Goal: Task Accomplishment & Management: Manage account settings

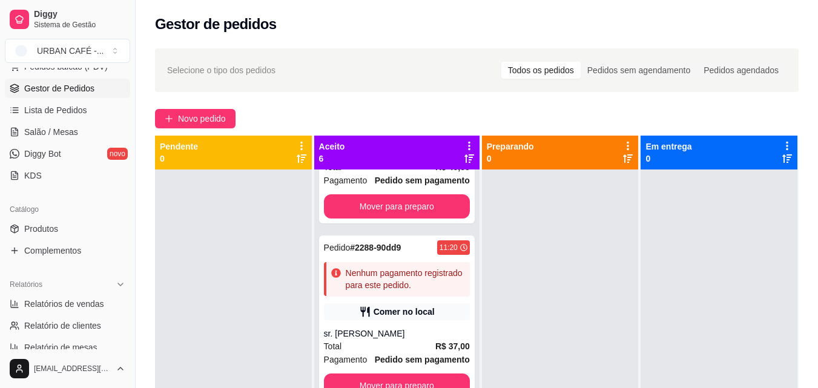
scroll to position [171, 0]
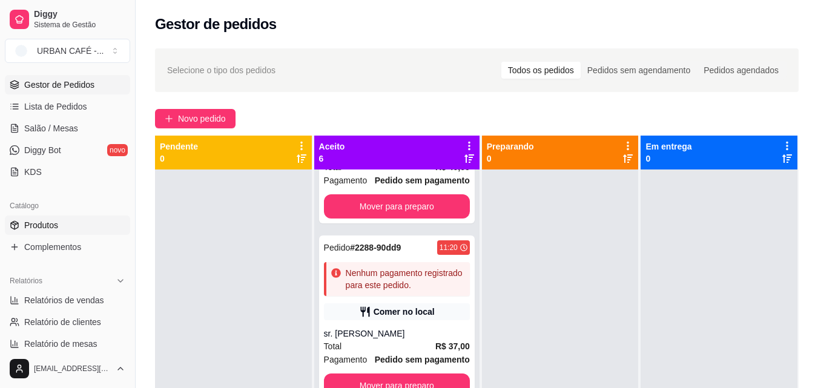
drag, startPoint x: 137, startPoint y: 195, endPoint x: 57, endPoint y: 224, distance: 85.0
click at [57, 224] on div "Diggy Sistema de Gestão URBAN CAFÉ - ... Loja aberta Plano Customizado até 10/0…" at bounding box center [67, 194] width 135 height 388
click at [57, 224] on span "Produtos" at bounding box center [41, 225] width 34 height 12
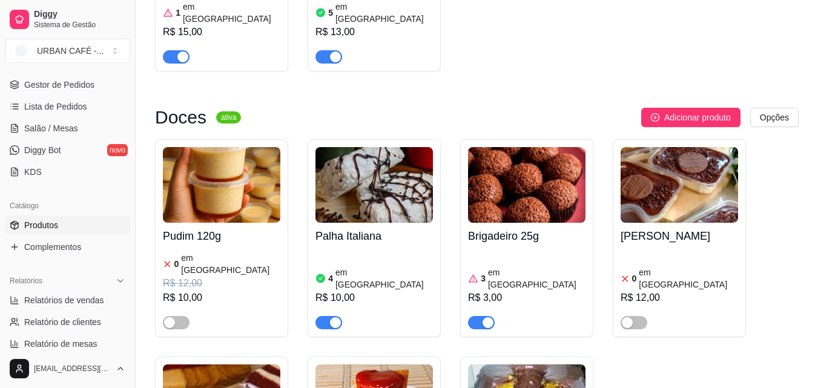
scroll to position [5946, 0]
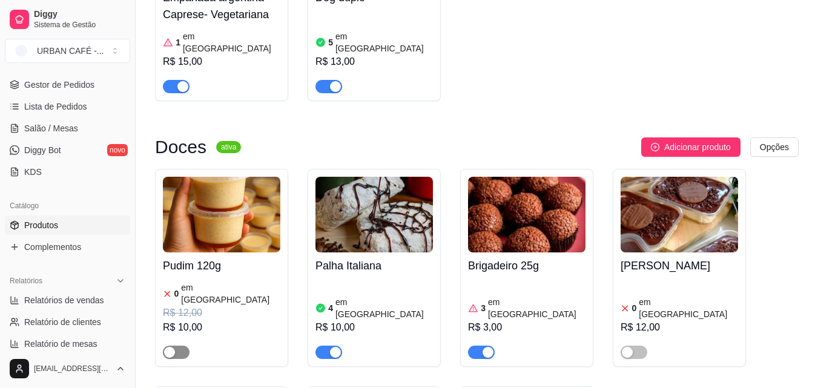
click at [171, 347] on div "button" at bounding box center [169, 352] width 11 height 11
click at [229, 306] on div "R$ 12,00" at bounding box center [221, 313] width 117 height 15
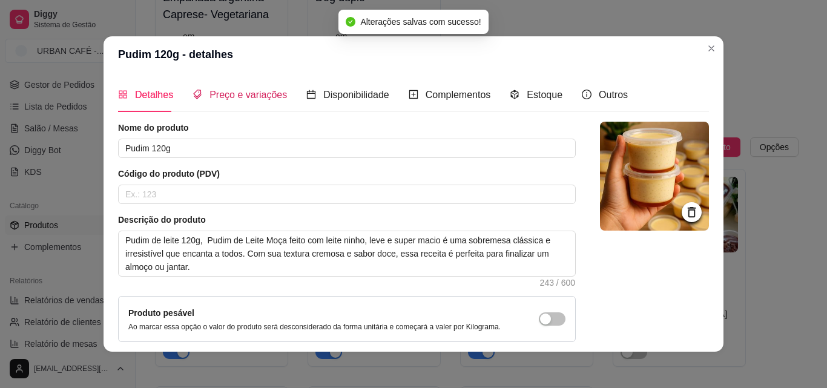
click at [252, 102] on div "Preço e variações" at bounding box center [239, 94] width 94 height 15
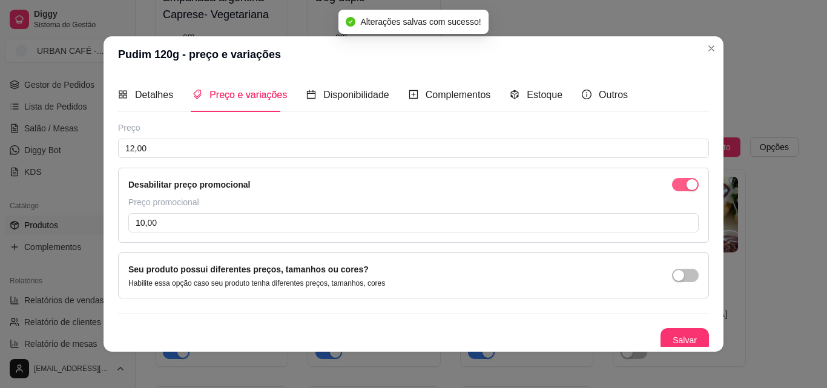
click at [672, 186] on span "button" at bounding box center [685, 184] width 27 height 13
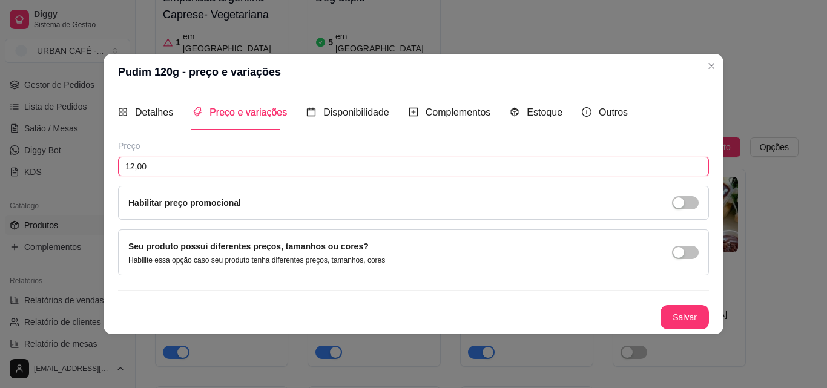
click at [595, 170] on input "12,00" at bounding box center [413, 166] width 591 height 19
type input "15,00"
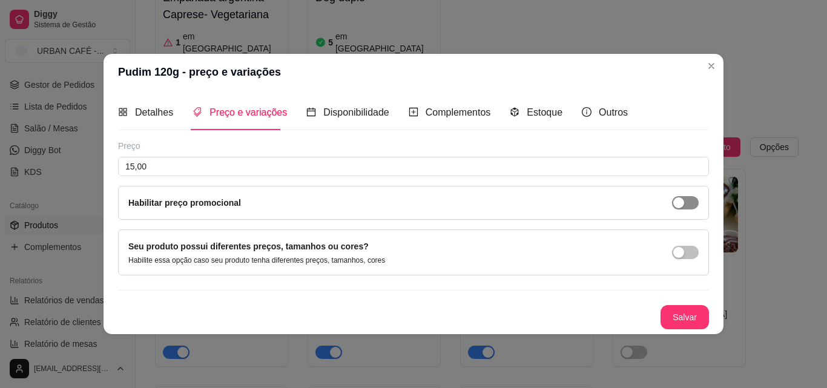
click at [683, 205] on div "button" at bounding box center [678, 202] width 11 height 11
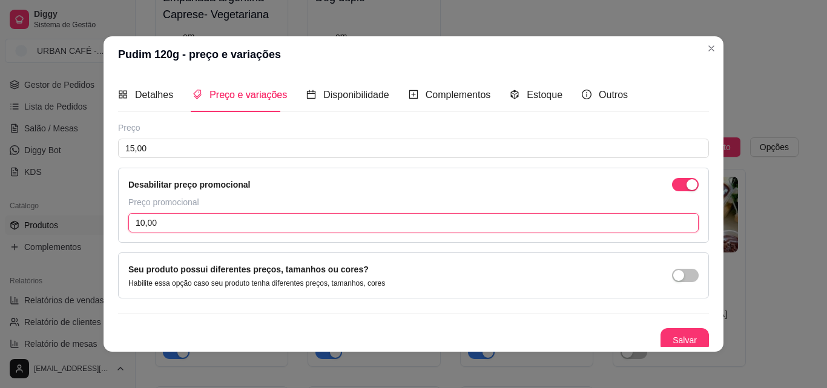
click at [534, 228] on input "10,00" at bounding box center [413, 222] width 570 height 19
type input "13,00"
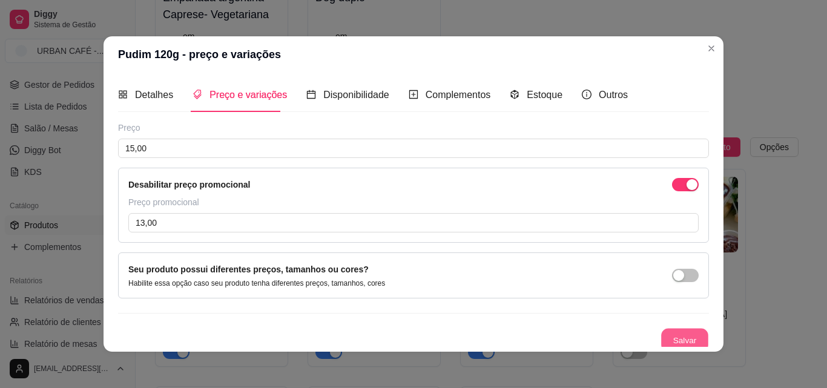
click at [665, 336] on button "Salvar" at bounding box center [684, 341] width 47 height 24
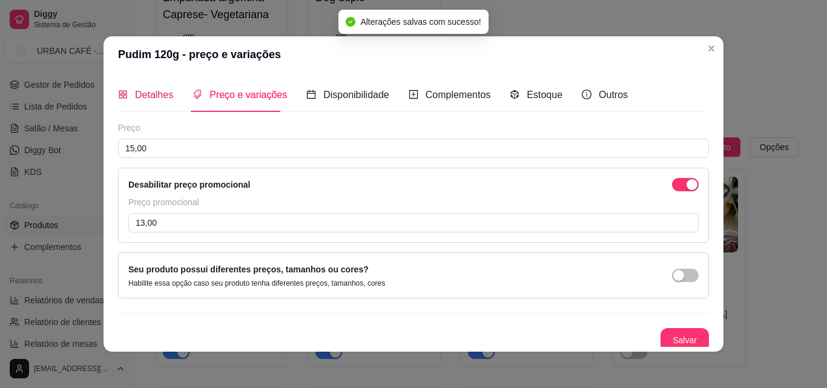
click at [142, 99] on span "Detalhes" at bounding box center [154, 95] width 38 height 10
